Goal: Task Accomplishment & Management: Use online tool/utility

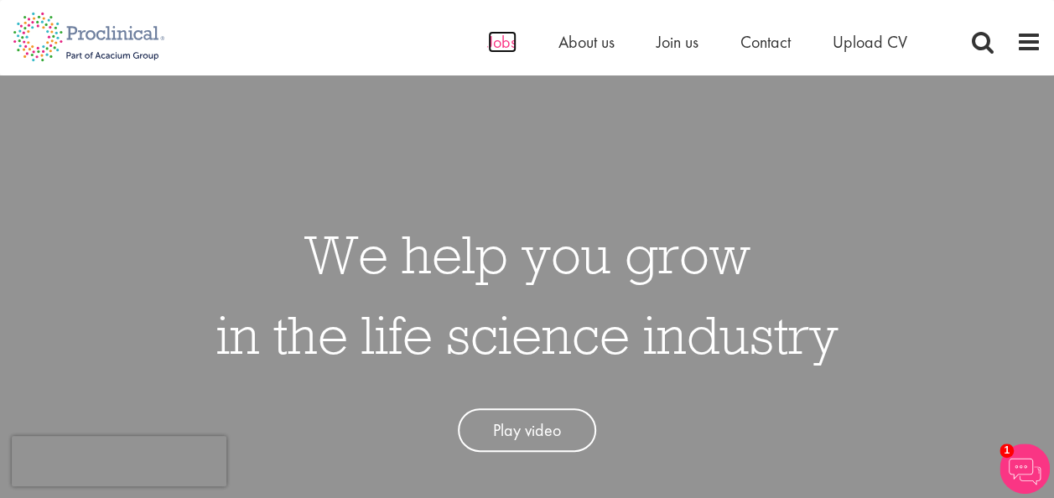
click at [505, 46] on span "Jobs" at bounding box center [502, 42] width 28 height 22
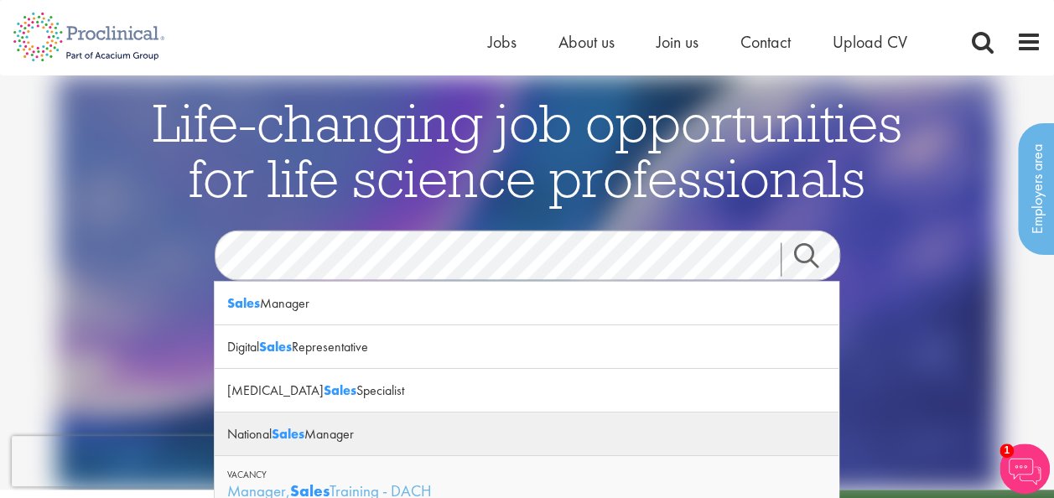
click at [392, 431] on div "National Sales Manager" at bounding box center [527, 434] width 624 height 44
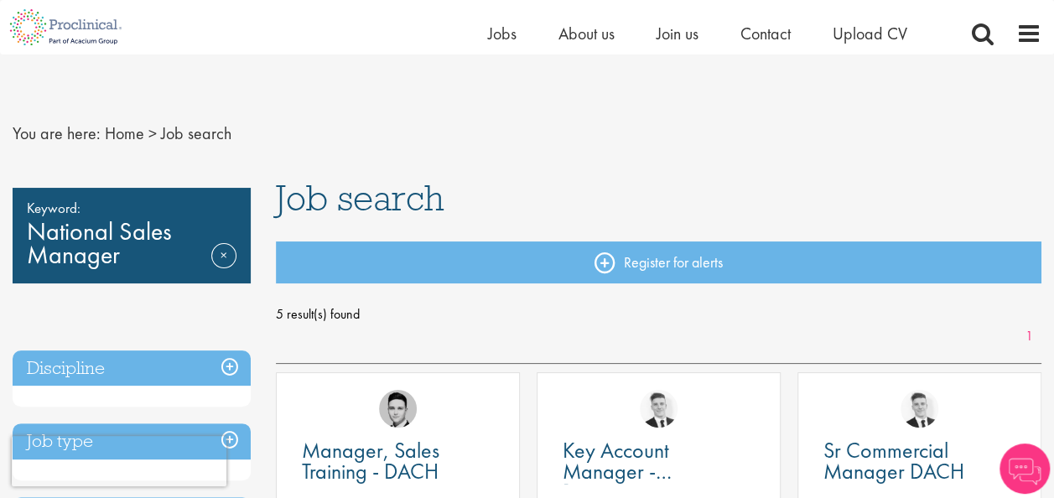
scroll to position [184, 0]
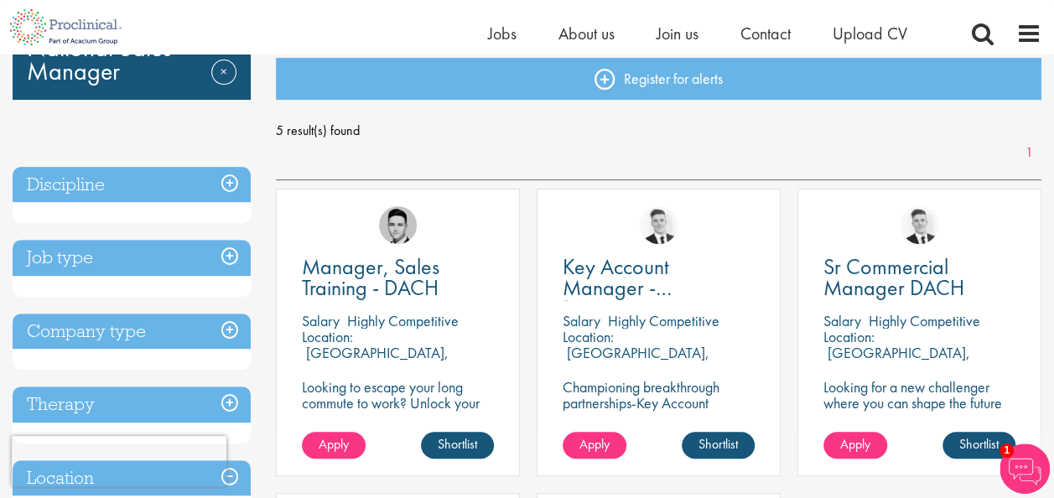
click at [231, 176] on h3 "Discipline" at bounding box center [132, 185] width 238 height 36
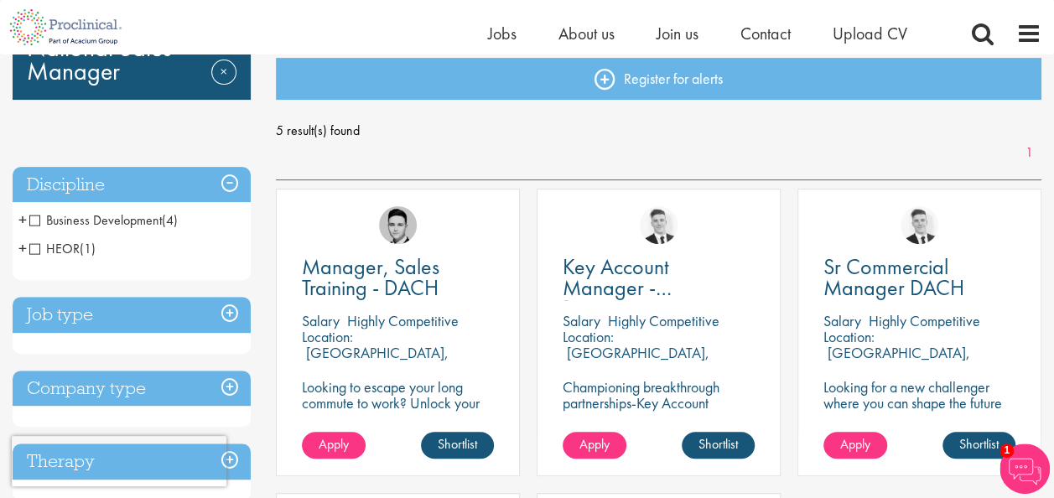
click at [231, 176] on h3 "Discipline" at bounding box center [132, 185] width 238 height 36
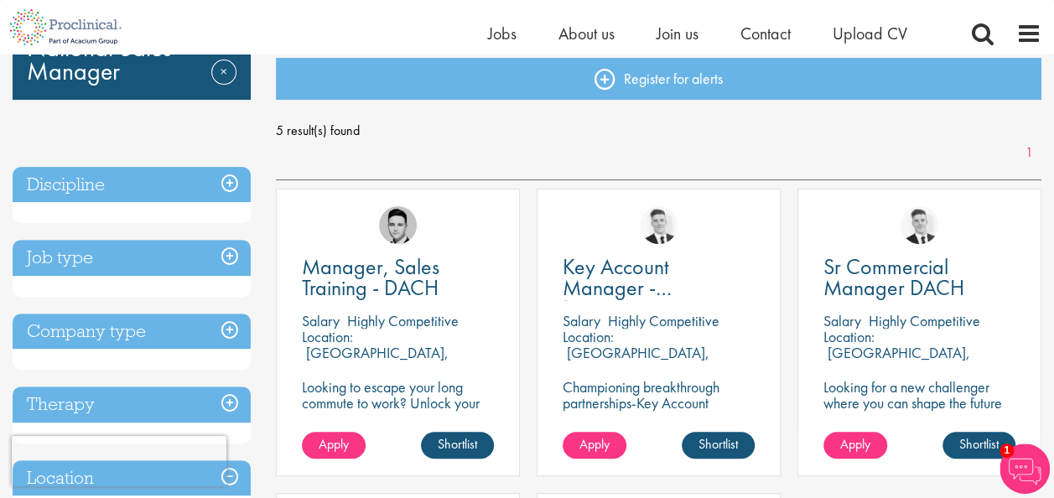
click at [227, 259] on h3 "Job type" at bounding box center [132, 258] width 238 height 36
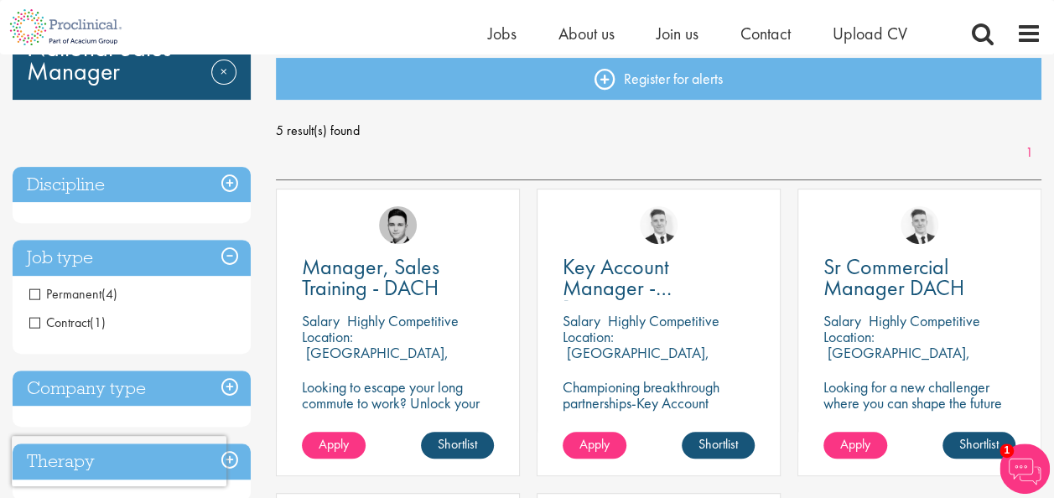
click at [227, 259] on h3 "Job type" at bounding box center [132, 258] width 238 height 36
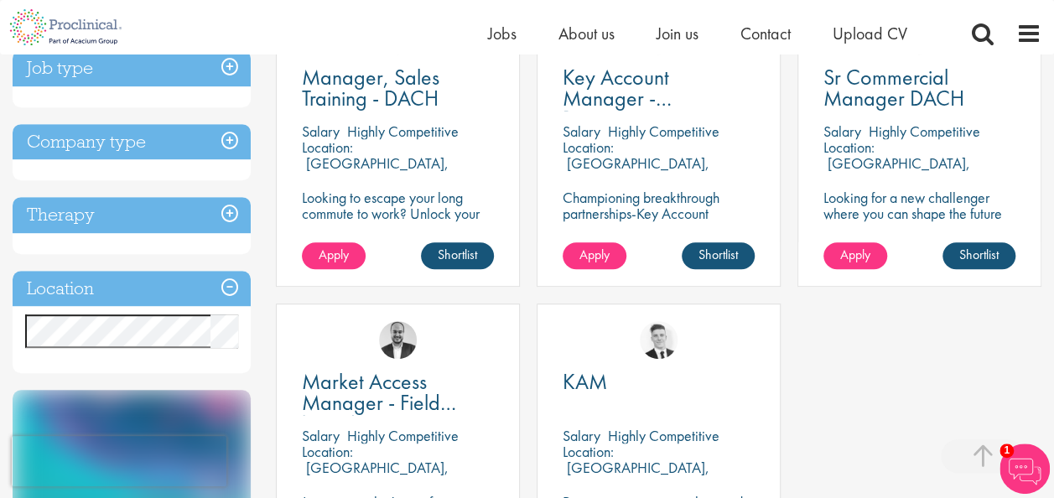
scroll to position [402, 0]
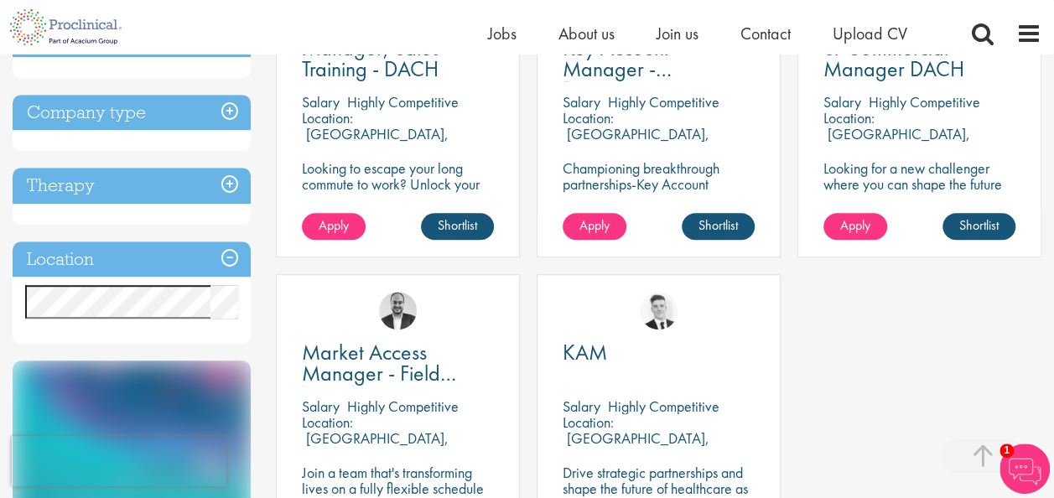
click at [228, 256] on h3 "Location" at bounding box center [132, 259] width 238 height 36
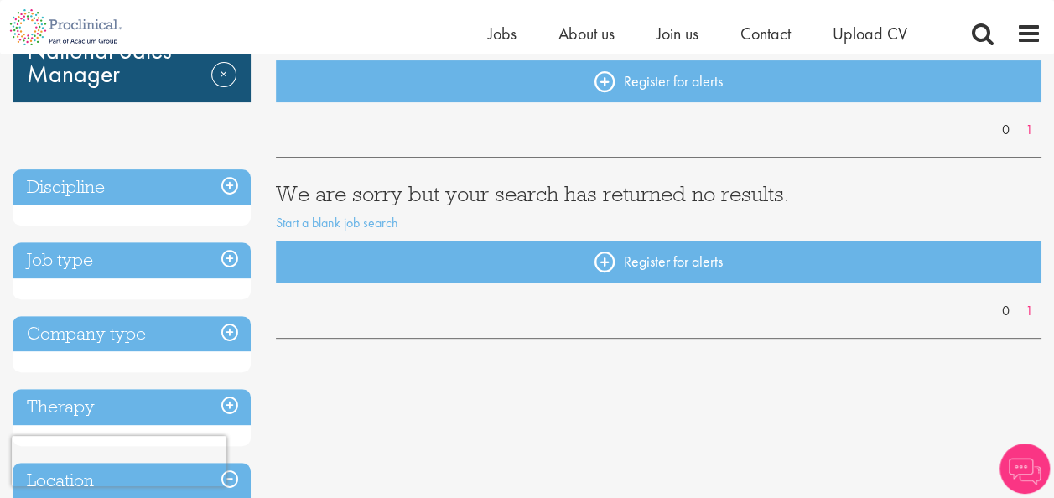
scroll to position [196, 0]
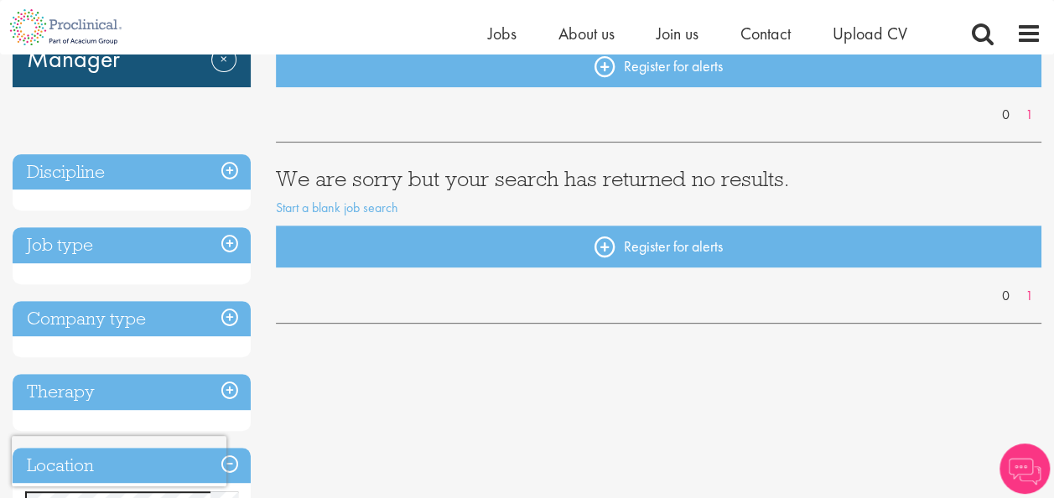
click at [229, 164] on h3 "Discipline" at bounding box center [132, 172] width 238 height 36
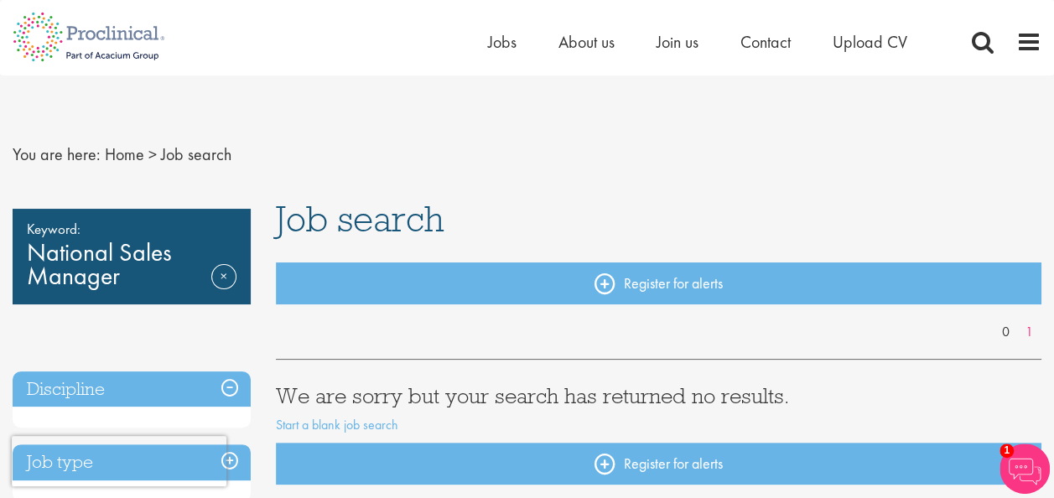
scroll to position [2, 0]
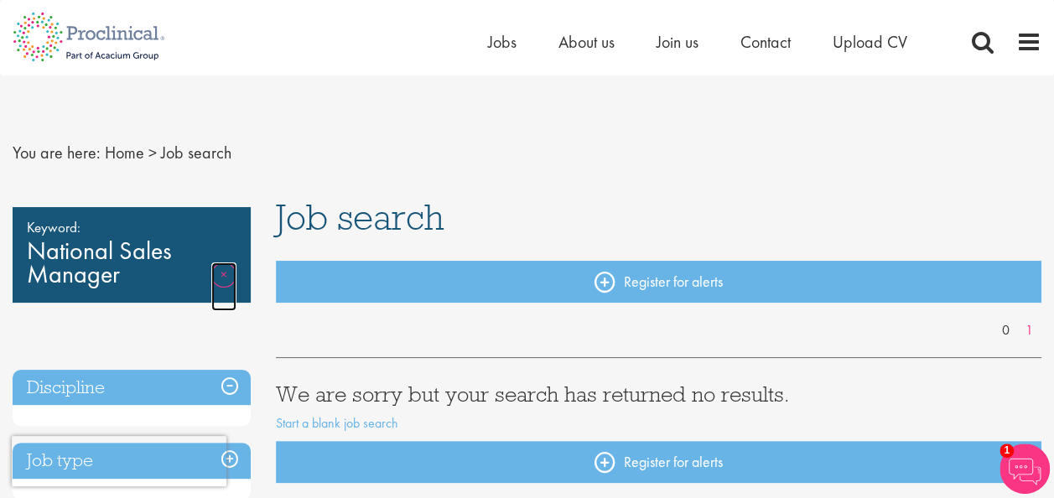
click at [223, 273] on link "Remove" at bounding box center [223, 286] width 25 height 49
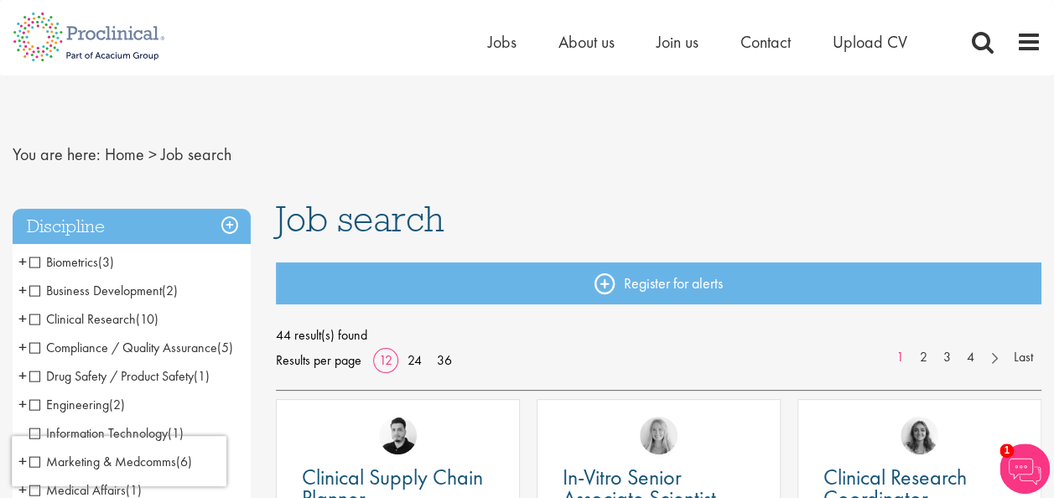
click at [228, 222] on h3 "Discipline" at bounding box center [132, 227] width 238 height 36
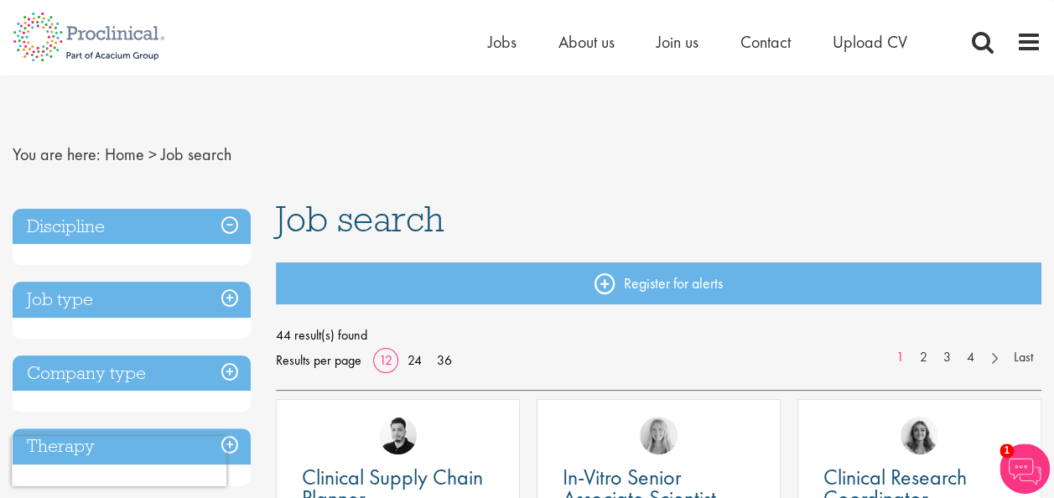
click at [228, 222] on h3 "Discipline" at bounding box center [132, 227] width 238 height 36
